Goal: Task Accomplishment & Management: Complete application form

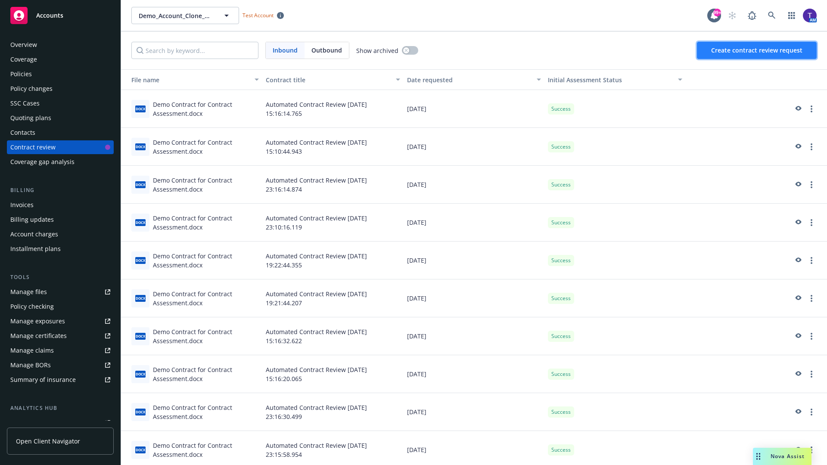
click at [757, 50] on span "Create contract review request" at bounding box center [756, 50] width 91 height 8
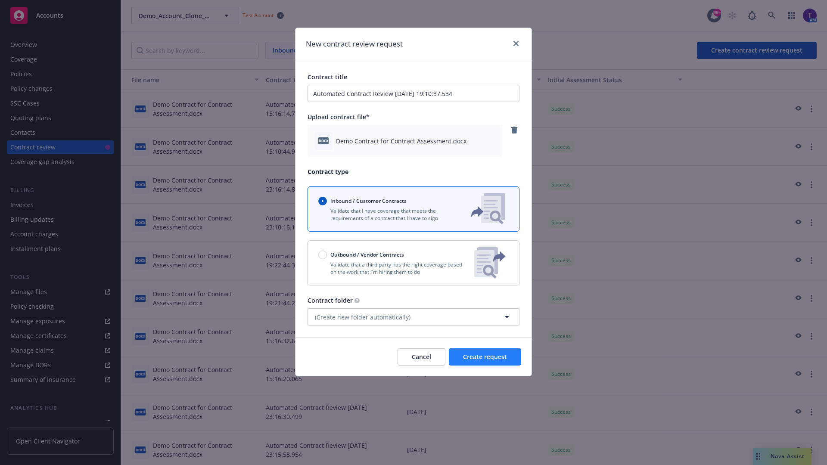
type input "Automated Contract Review [DATE] 19:10:37.534"
click at [485, 357] on span "Create request" at bounding box center [485, 357] width 44 height 8
